Goal: Task Accomplishment & Management: Use online tool/utility

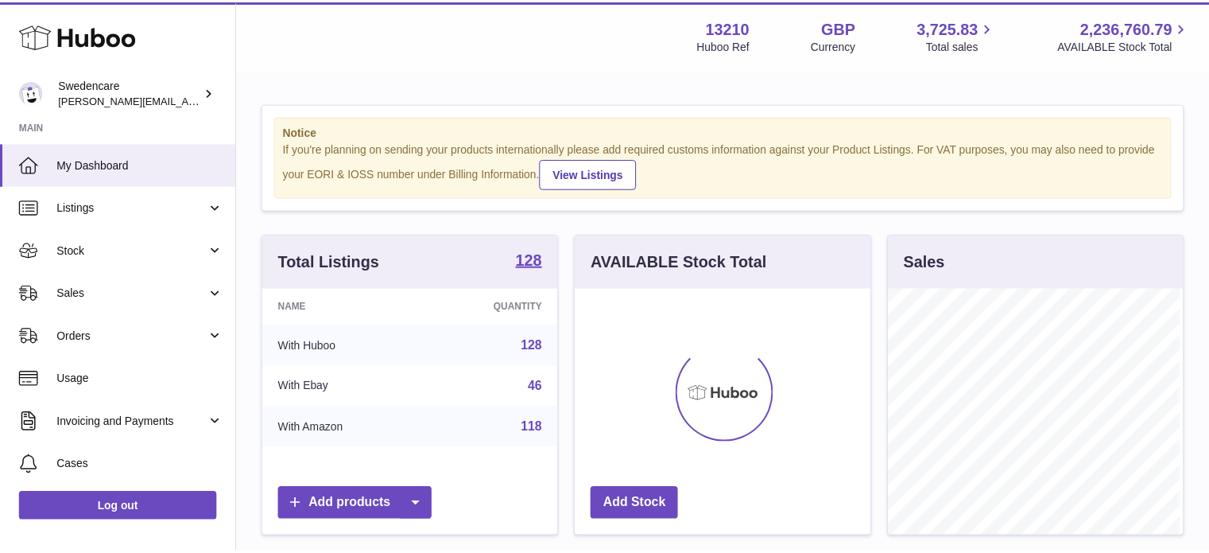
scroll to position [248, 298]
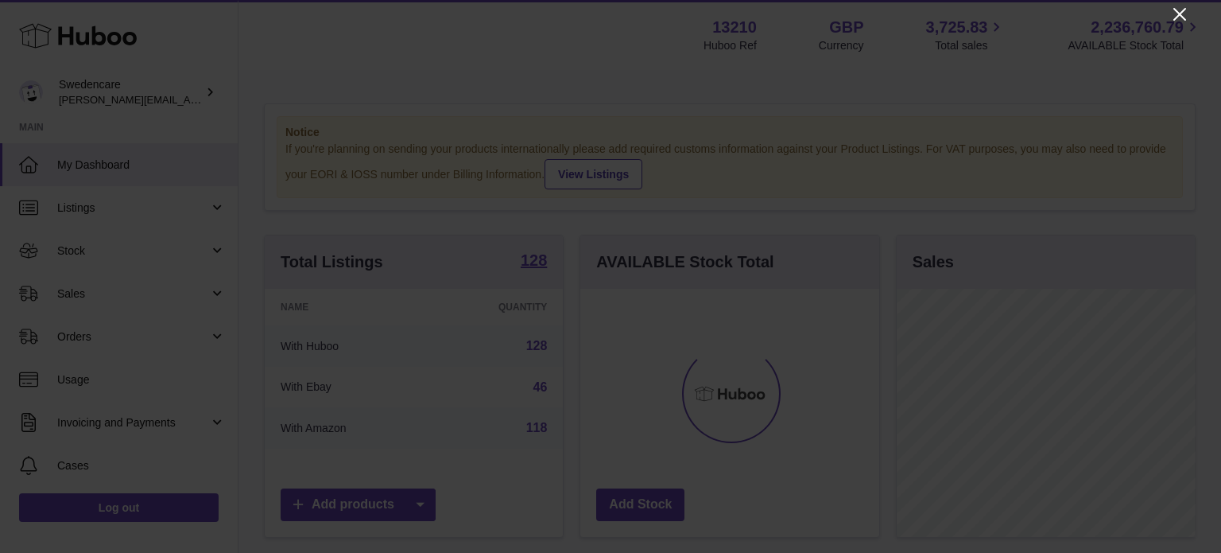
click at [1178, 21] on icon "Close" at bounding box center [1180, 14] width 19 height 19
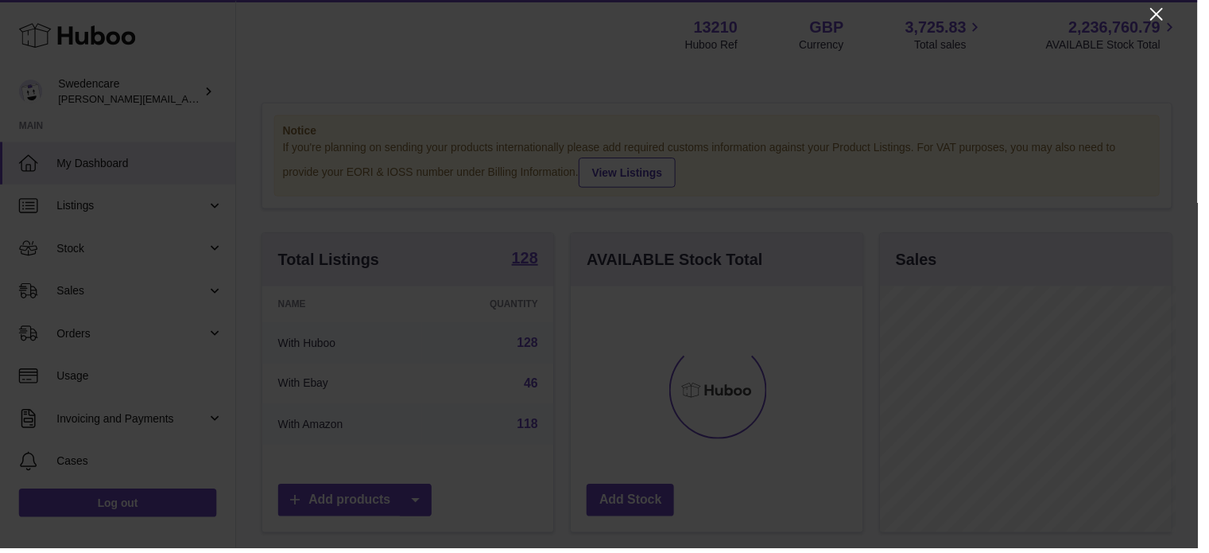
scroll to position [794943, 794897]
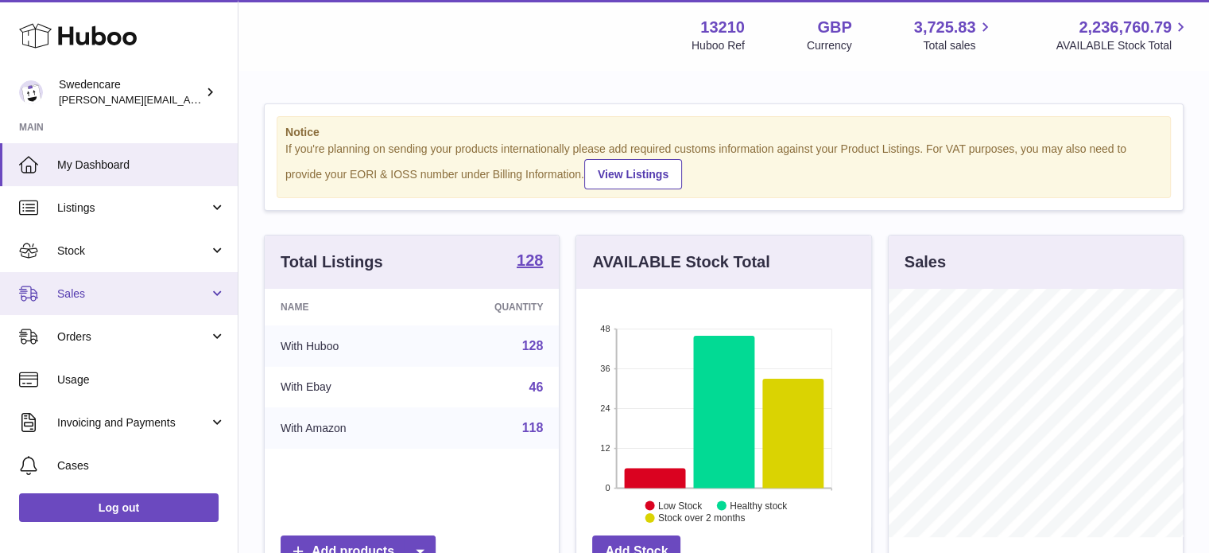
click at [107, 293] on span "Sales" at bounding box center [133, 293] width 152 height 15
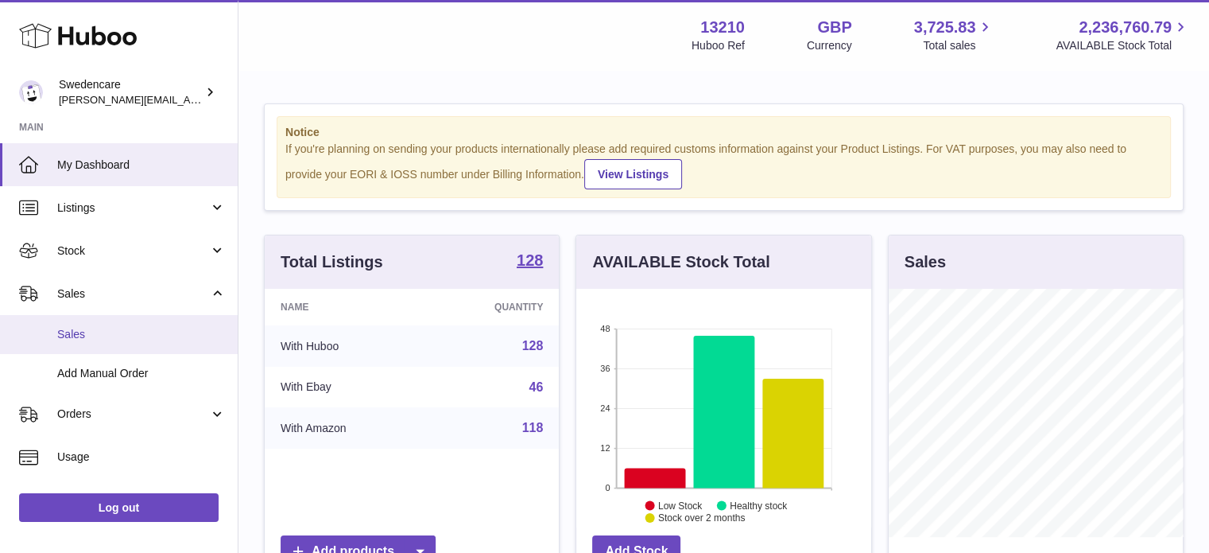
click at [118, 336] on span "Sales" at bounding box center [141, 334] width 169 height 15
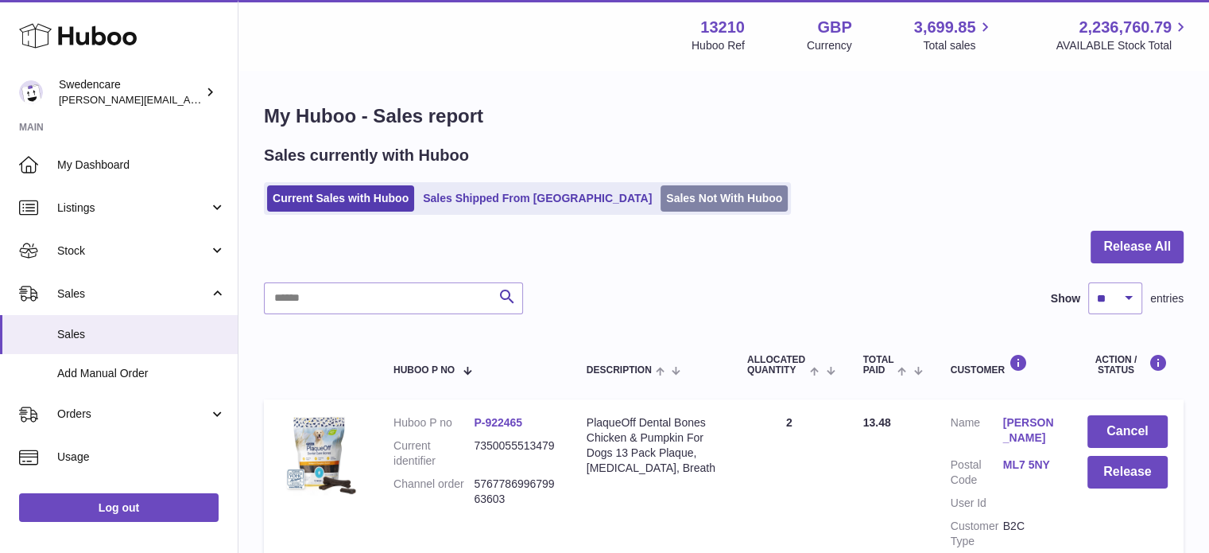
click at [661, 209] on link "Sales Not With Huboo" at bounding box center [724, 198] width 127 height 26
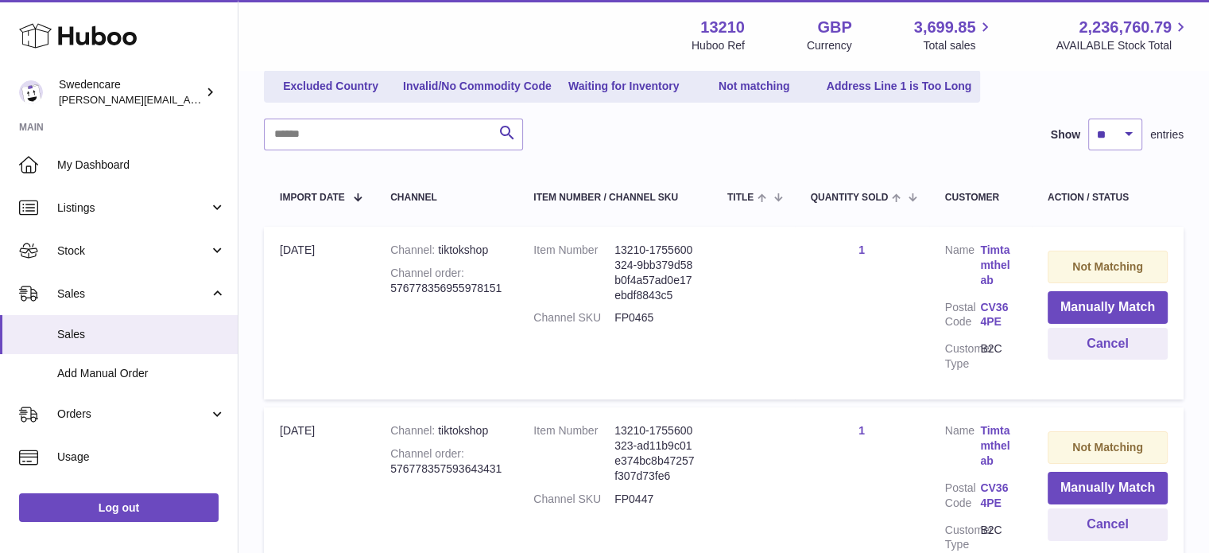
scroll to position [196, 0]
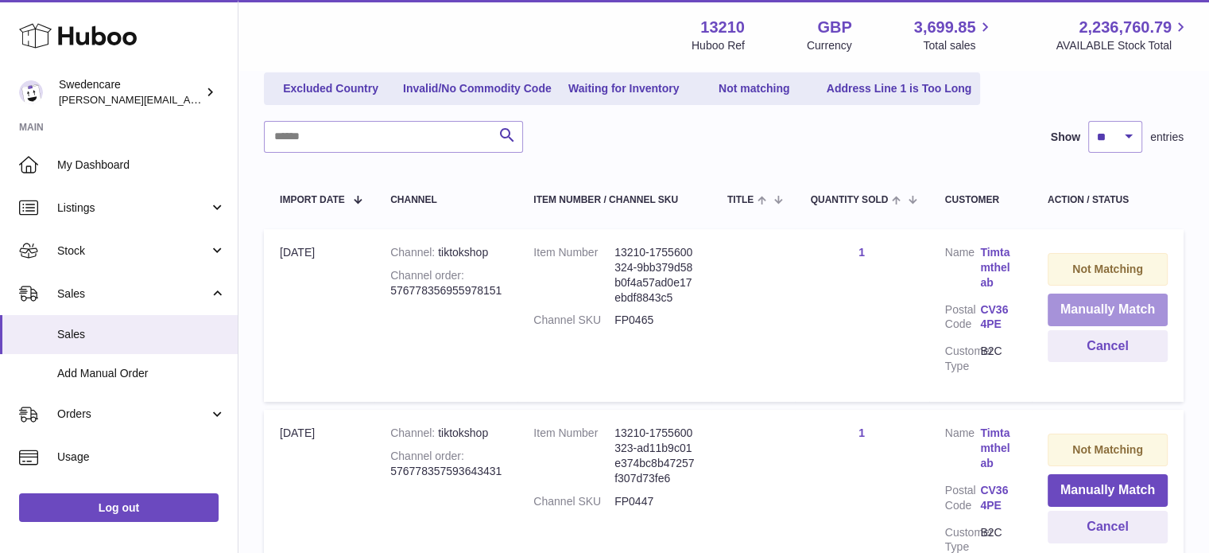
click at [1089, 304] on button "Manually Match" at bounding box center [1108, 309] width 120 height 33
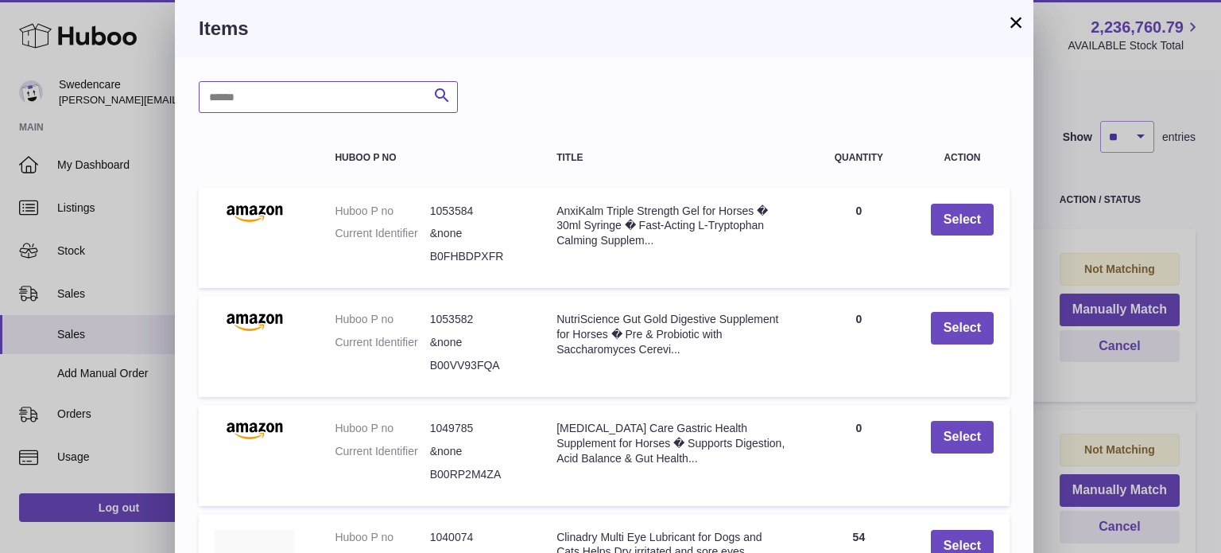
click at [309, 88] on input "text" at bounding box center [328, 97] width 259 height 32
paste input "******"
type input "******"
click at [442, 94] on icon "submit" at bounding box center [442, 96] width 19 height 20
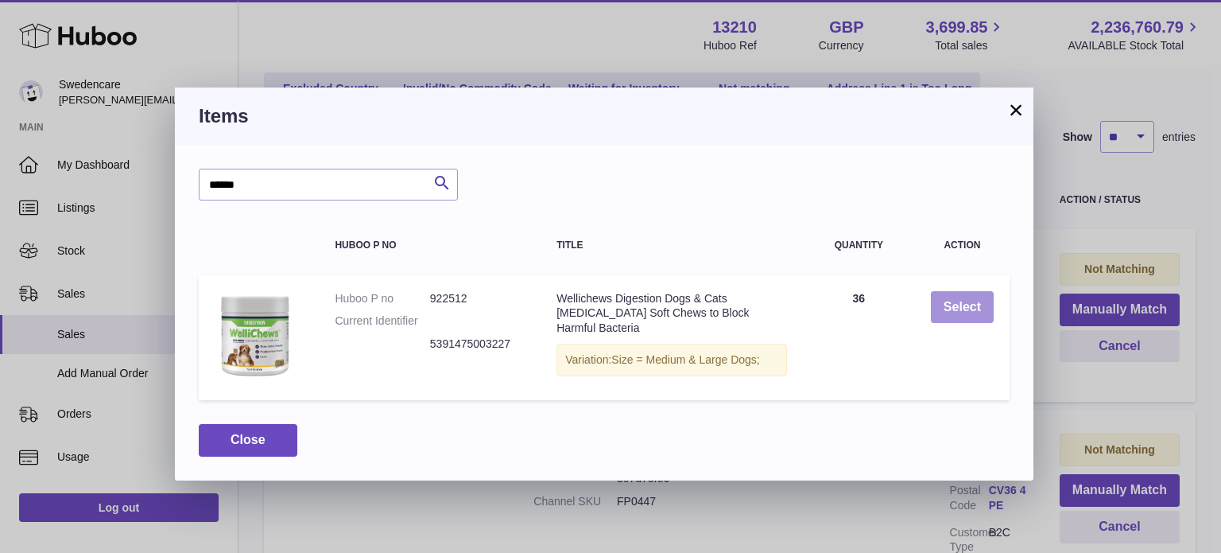
click at [969, 301] on button "Select" at bounding box center [962, 307] width 63 height 33
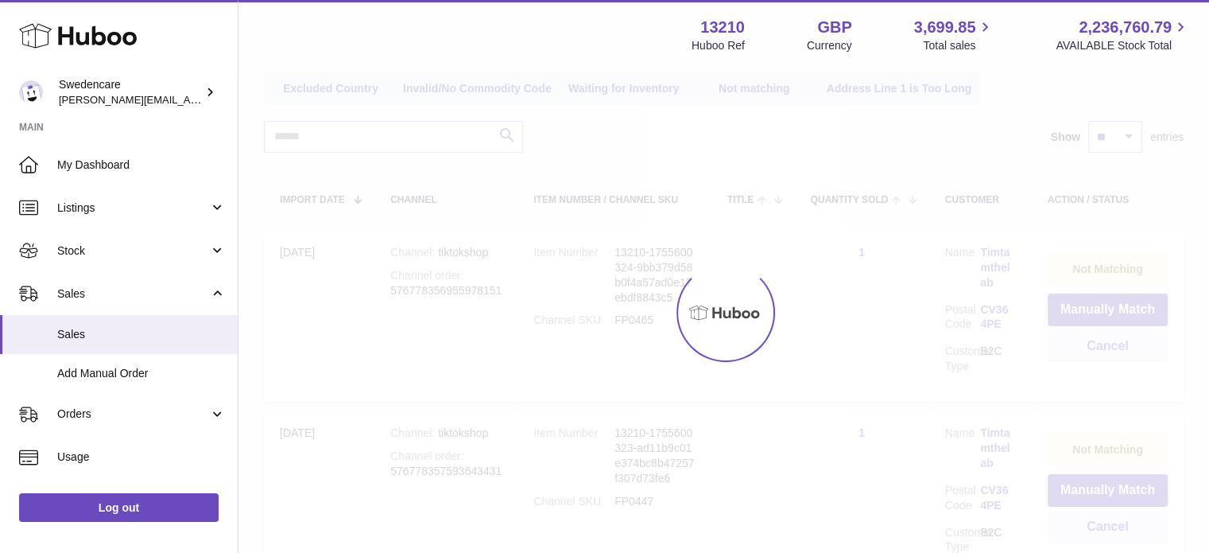
scroll to position [177, 0]
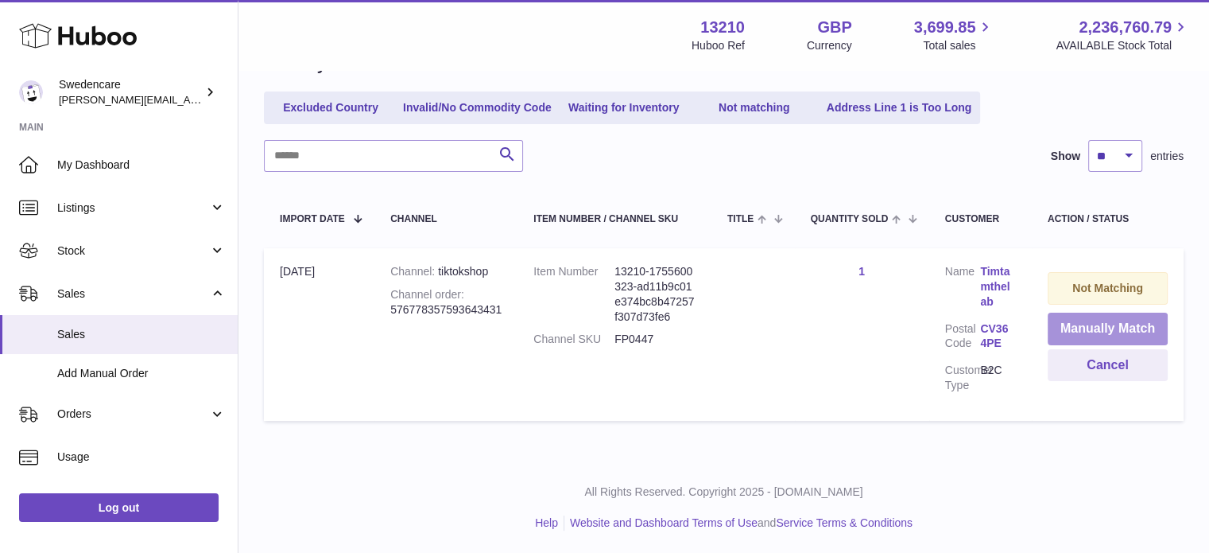
click at [1101, 327] on button "Manually Match" at bounding box center [1108, 329] width 120 height 33
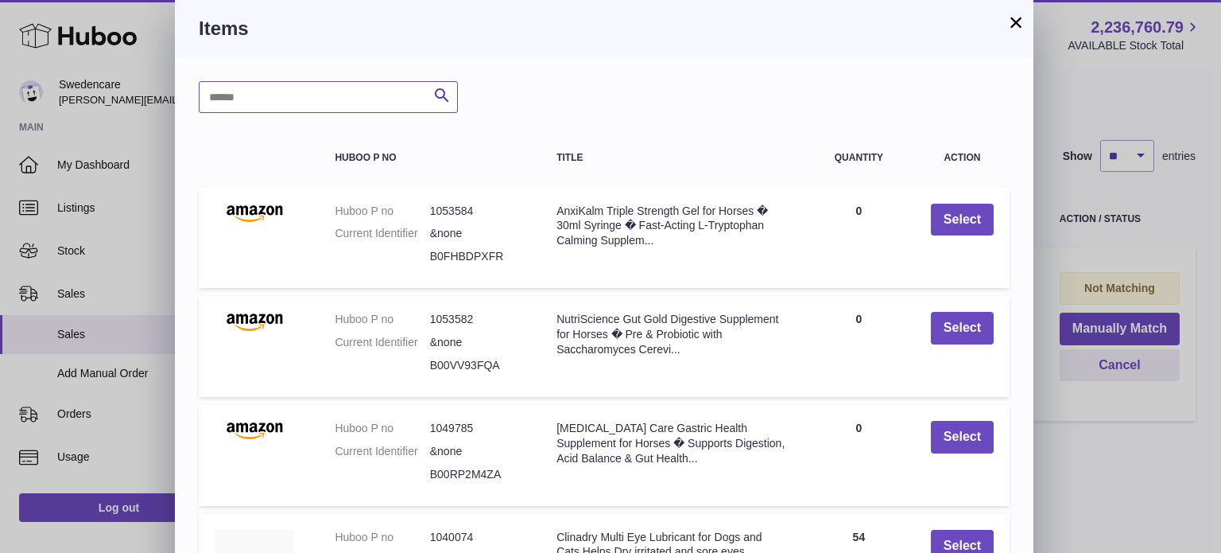
click at [323, 103] on input "text" at bounding box center [328, 97] width 259 height 32
paste input "******"
type input "******"
click at [441, 98] on icon "submit" at bounding box center [442, 96] width 19 height 20
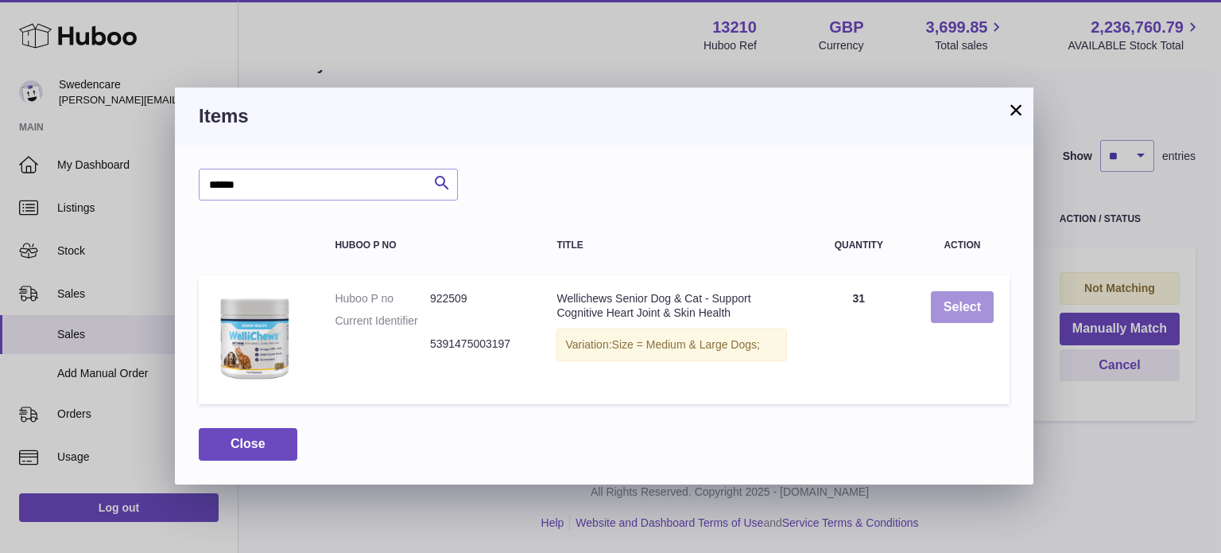
click at [960, 297] on button "Select" at bounding box center [962, 307] width 63 height 33
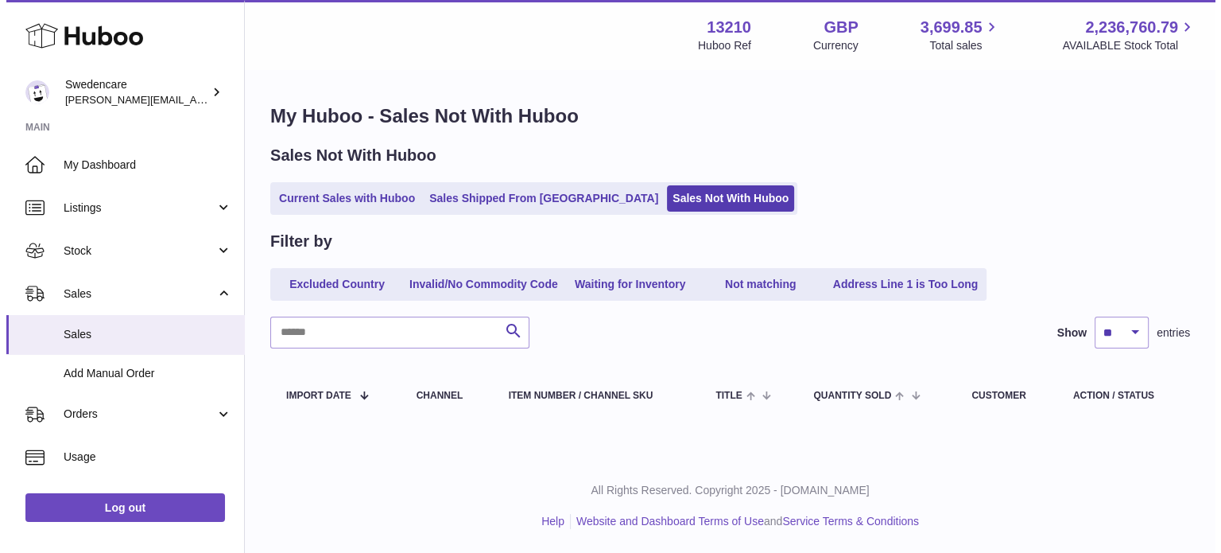
scroll to position [0, 0]
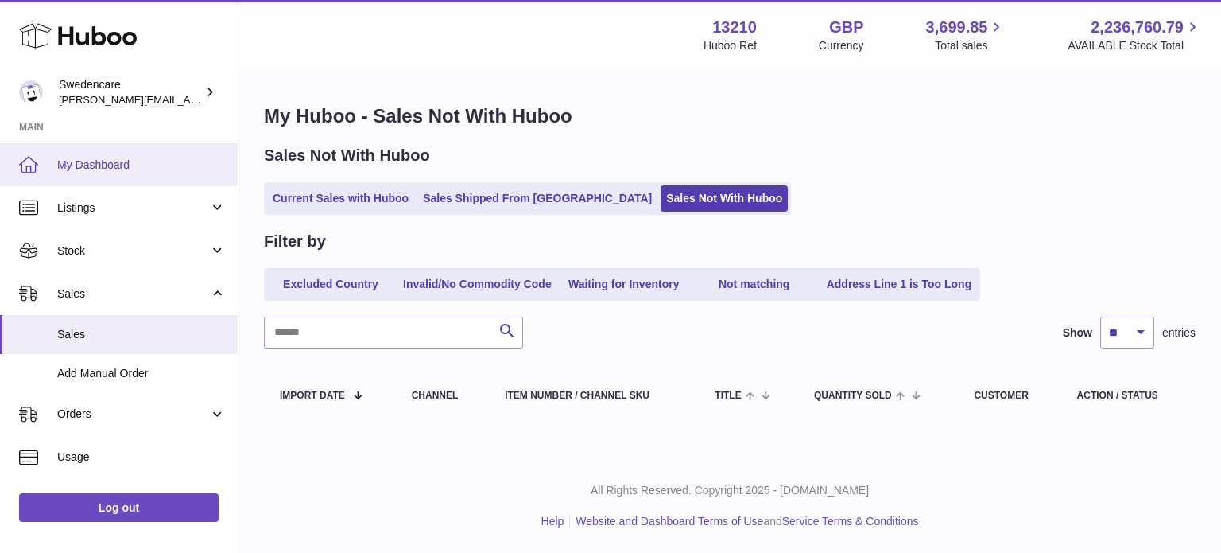
click at [83, 158] on span "My Dashboard" at bounding box center [141, 164] width 169 height 15
